Goal: Task Accomplishment & Management: Complete application form

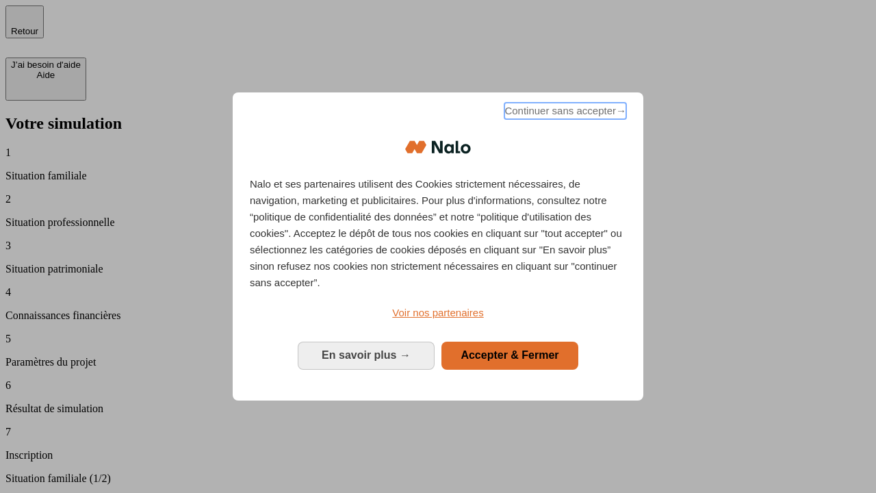
click at [564, 113] on span "Continuer sans accepter →" at bounding box center [565, 111] width 122 height 16
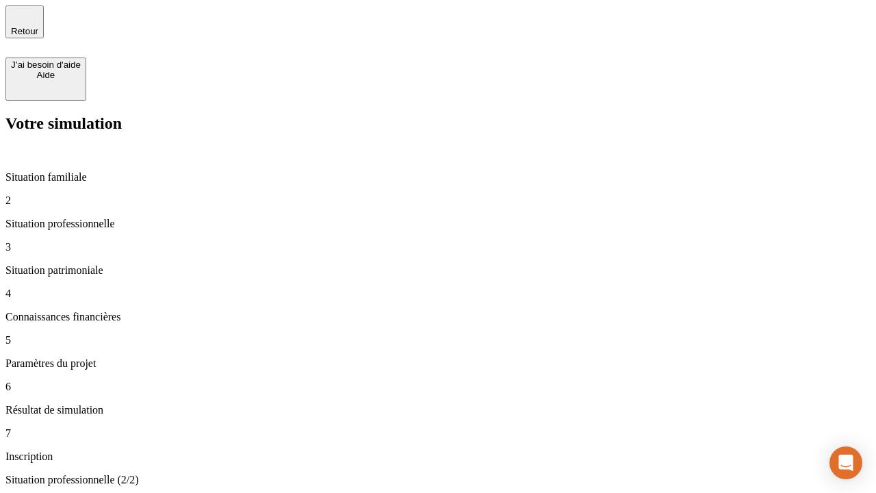
type input "30 000"
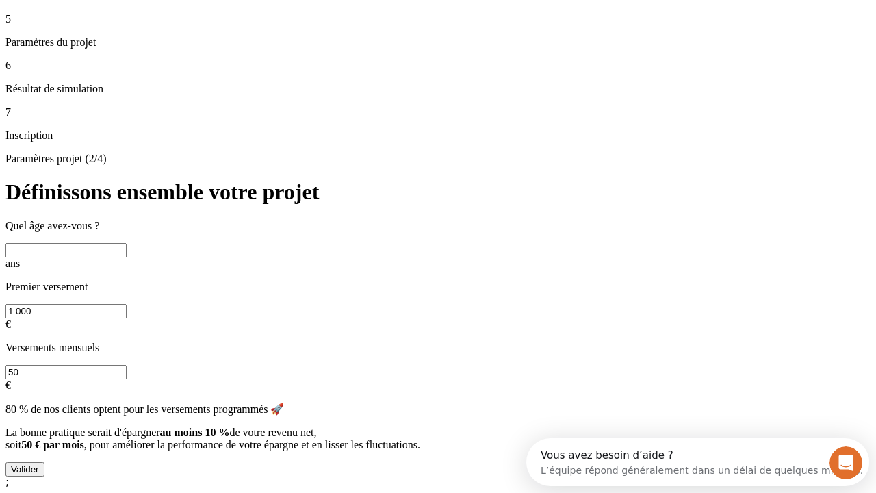
scroll to position [26, 0]
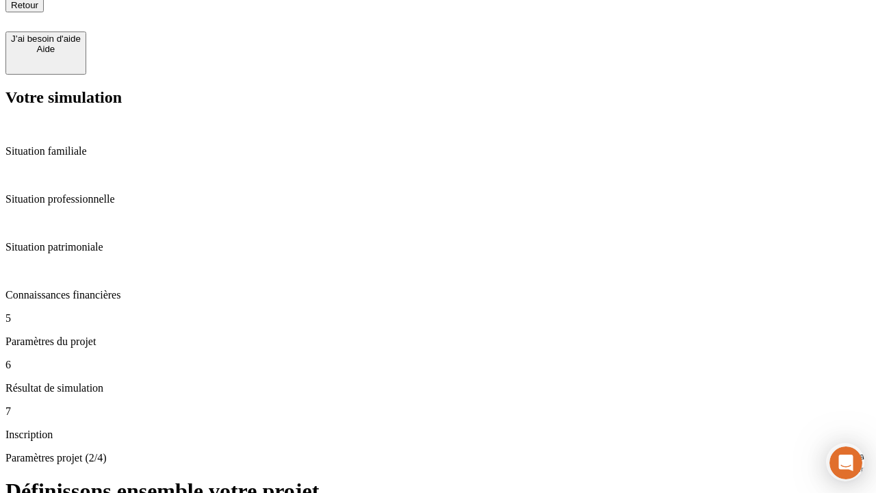
type input "25"
type input "1 000"
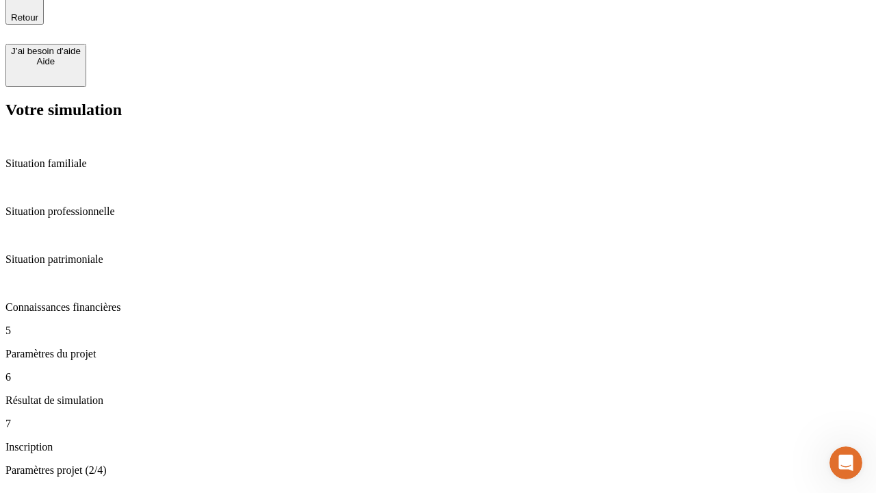
type input "640"
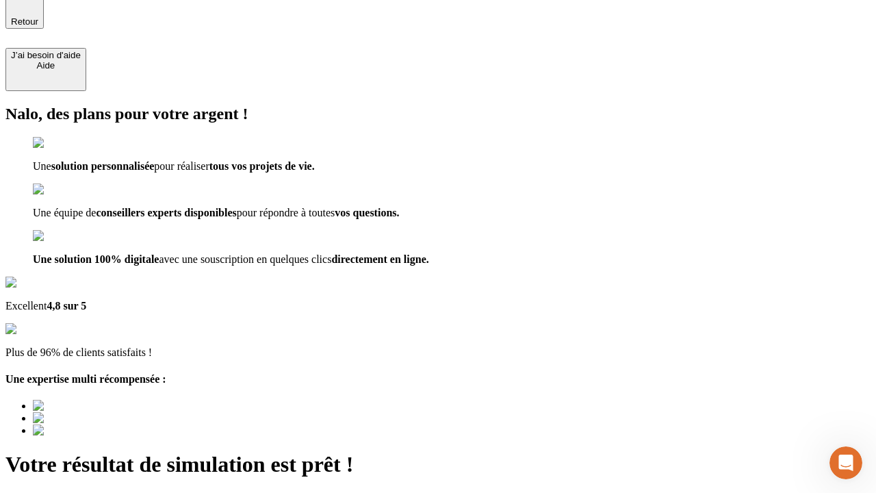
type input "[EMAIL_ADDRESS][PERSON_NAME][DOMAIN_NAME]"
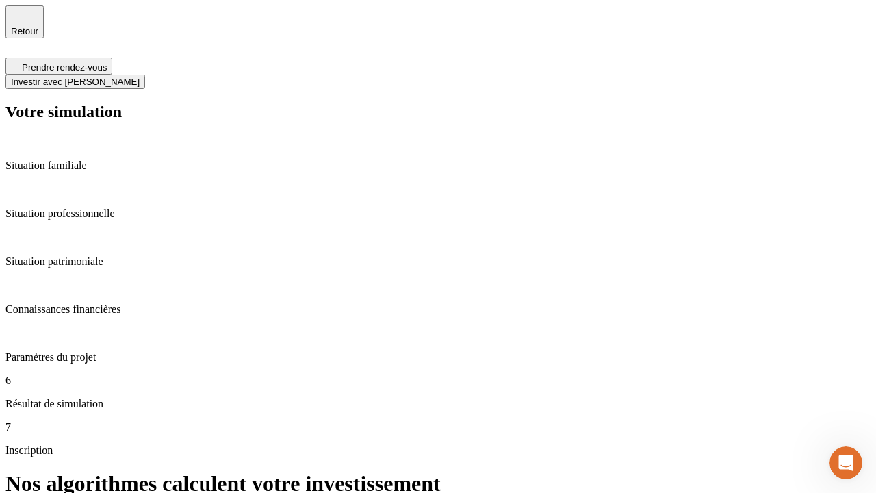
scroll to position [5, 0]
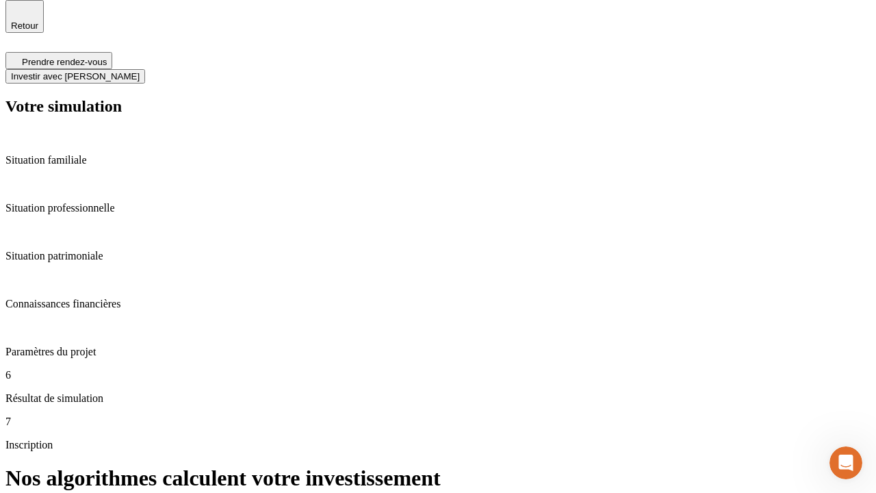
click at [140, 71] on span "Investir avec [PERSON_NAME]" at bounding box center [75, 76] width 129 height 10
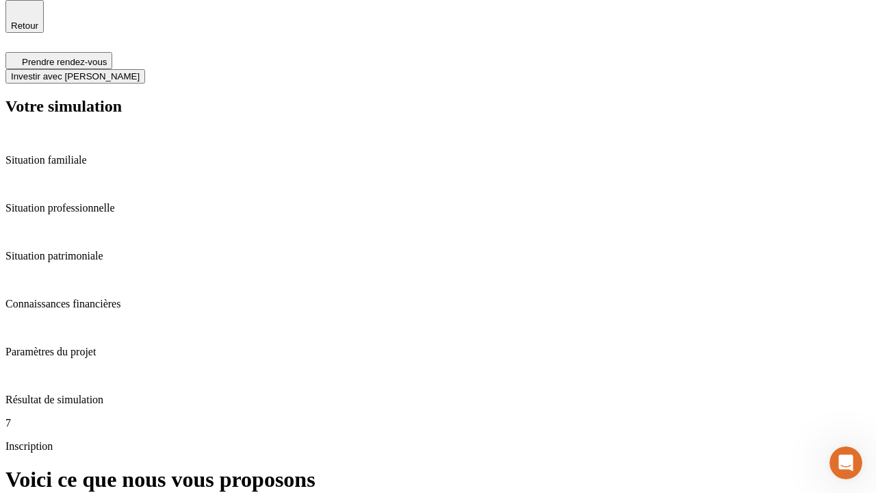
scroll to position [0, 0]
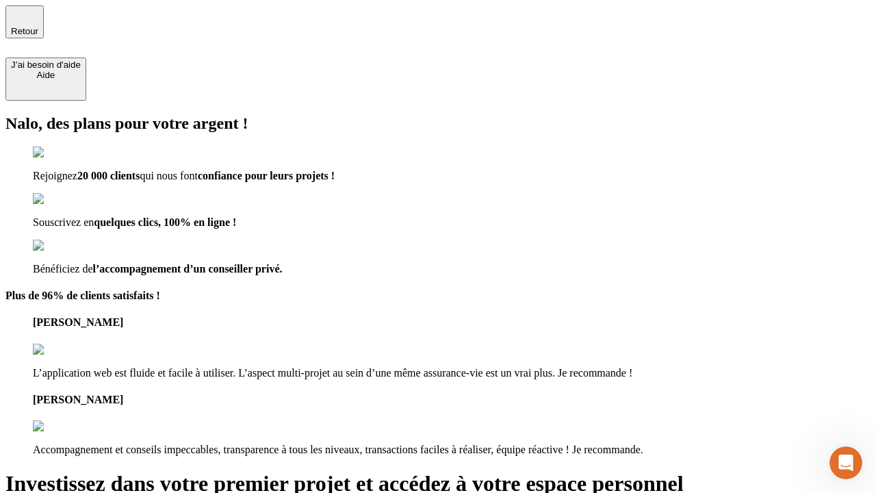
type input "abc"
